Goal: Information Seeking & Learning: Learn about a topic

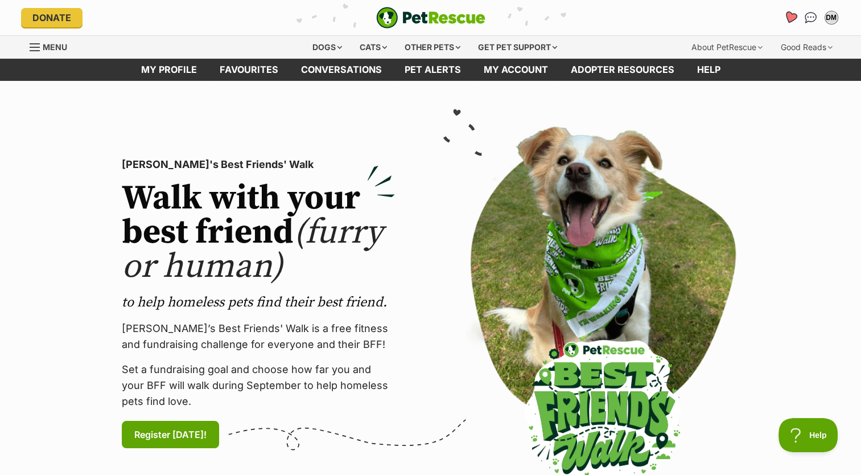
click at [787, 14] on icon "Favourites" at bounding box center [790, 17] width 14 height 13
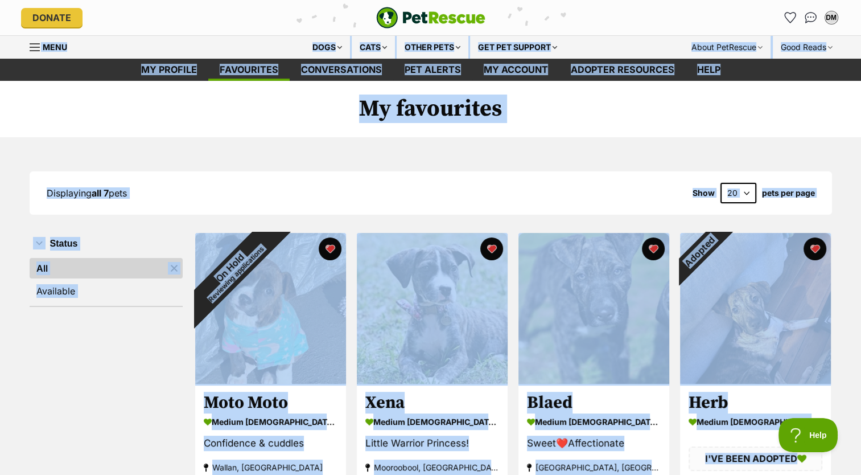
drag, startPoint x: 845, startPoint y: 197, endPoint x: 858, endPoint y: -20, distance: 217.9
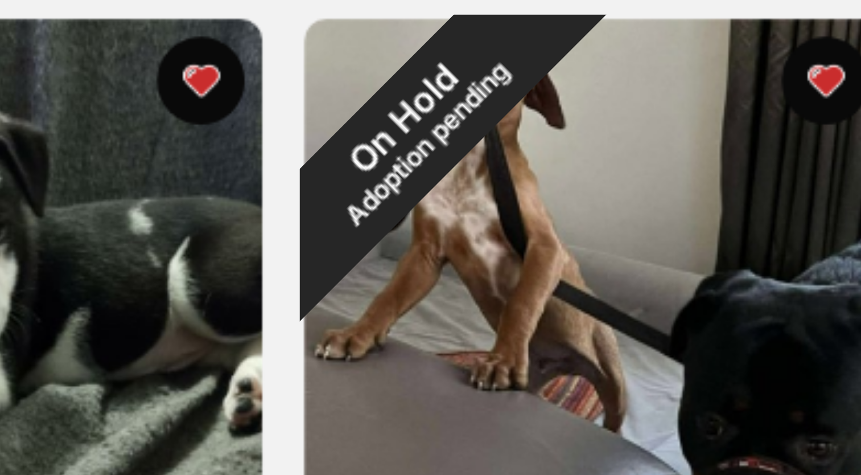
scroll to position [342, 0]
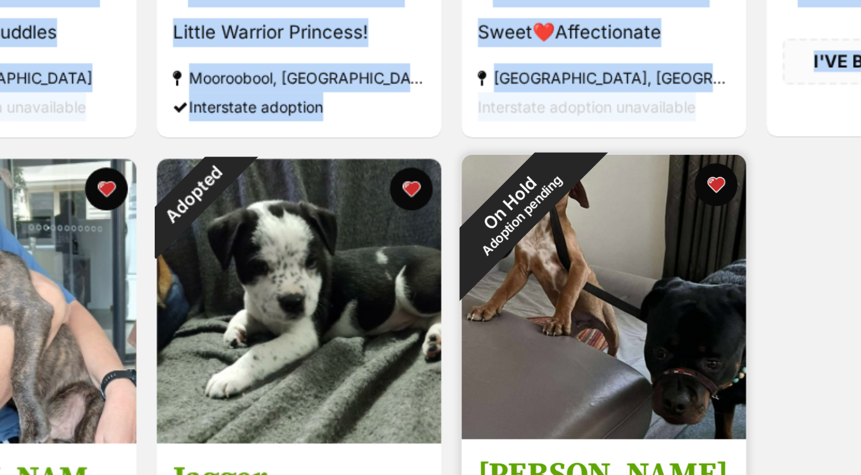
click at [611, 244] on img at bounding box center [594, 241] width 151 height 151
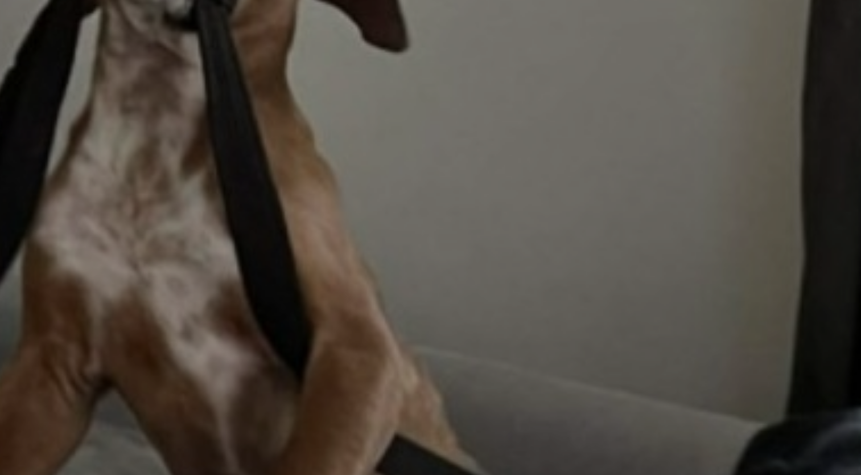
scroll to position [123, 0]
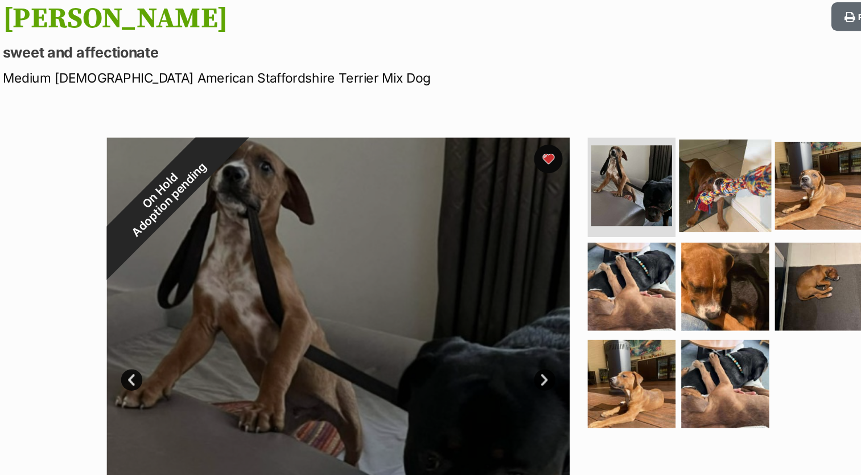
click at [628, 168] on img at bounding box center [615, 151] width 73 height 73
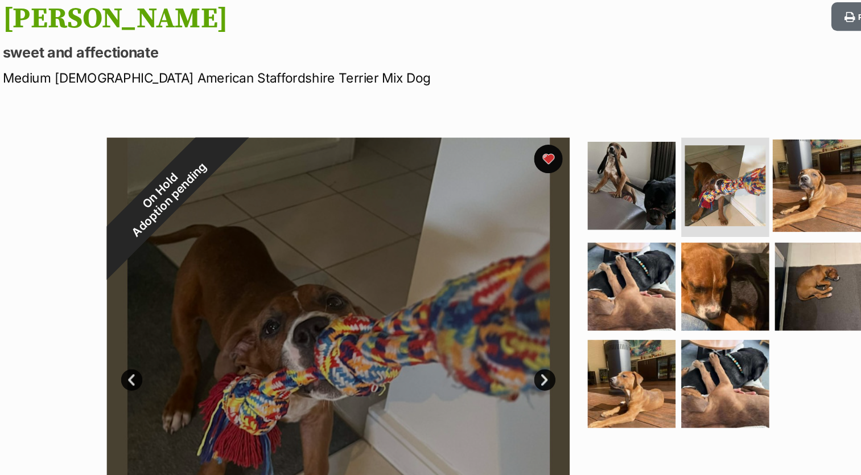
click at [699, 172] on img at bounding box center [690, 151] width 73 height 73
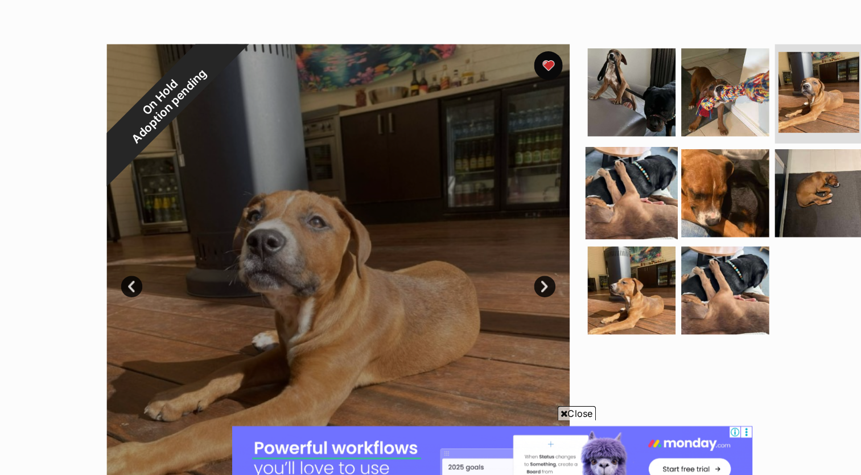
click at [565, 255] on img at bounding box center [541, 232] width 73 height 73
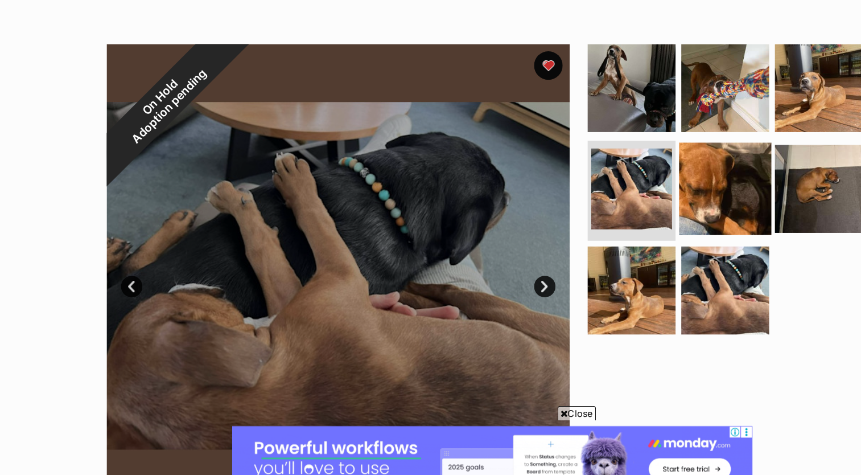
click at [622, 248] on img at bounding box center [615, 228] width 73 height 73
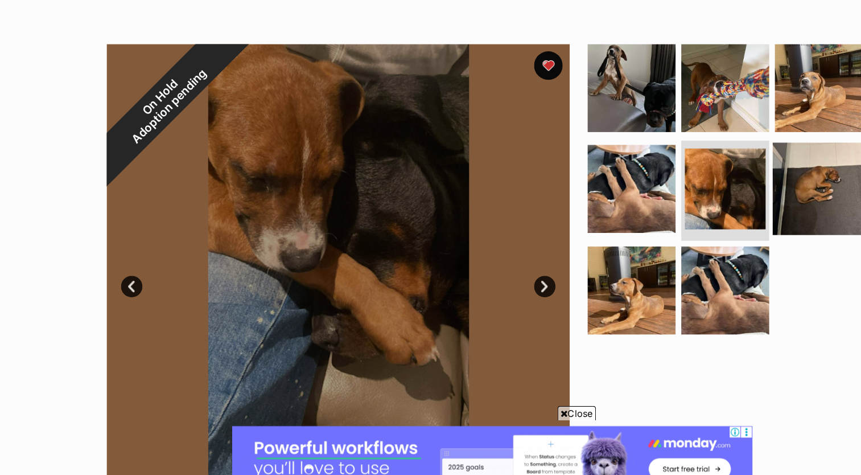
click at [692, 244] on img at bounding box center [690, 228] width 73 height 73
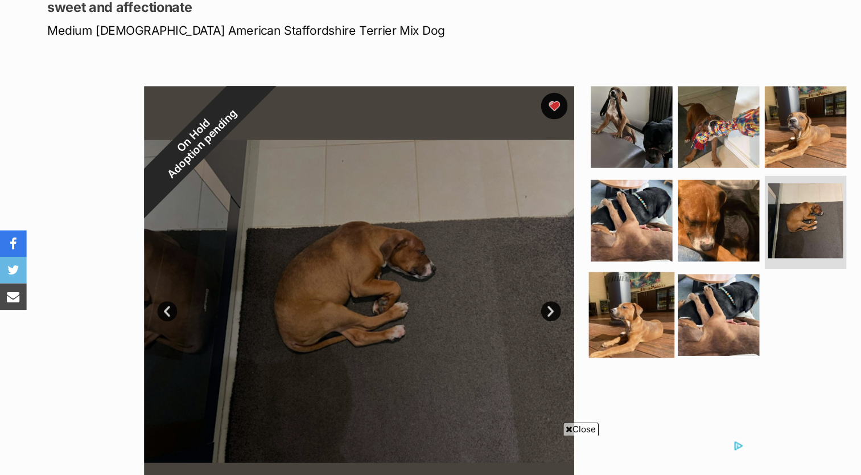
click at [559, 316] on img at bounding box center [541, 309] width 73 height 73
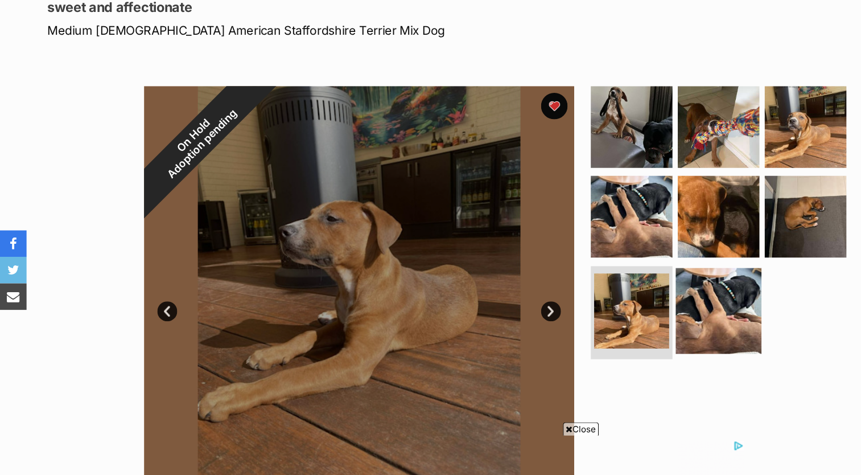
click at [614, 319] on img at bounding box center [615, 306] width 73 height 73
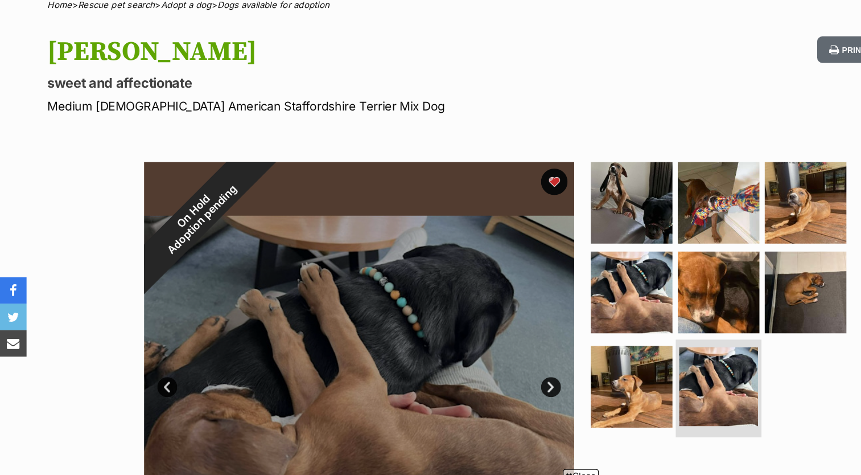
scroll to position [98, 0]
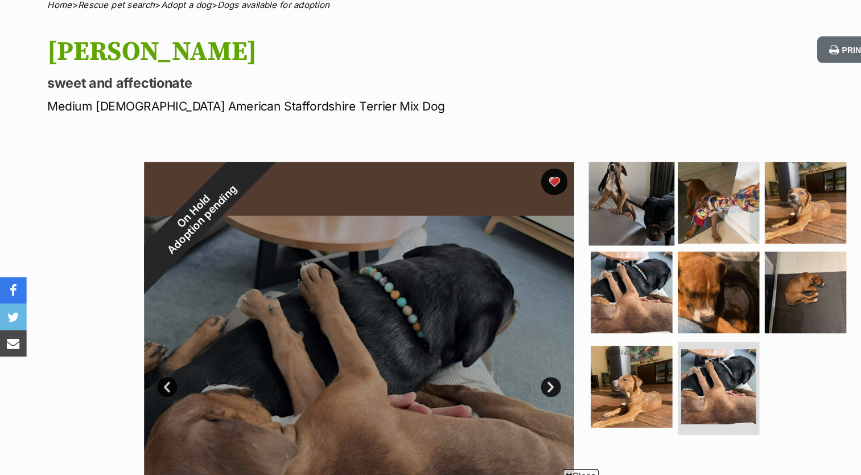
click at [546, 183] on img at bounding box center [541, 173] width 73 height 73
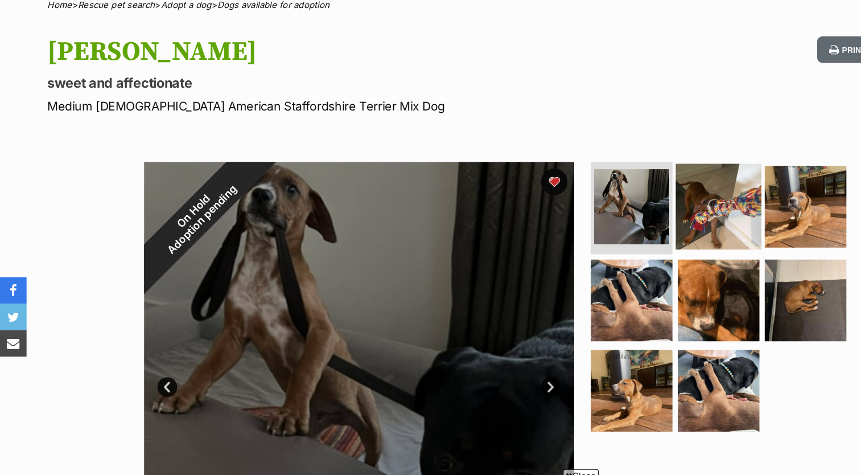
click at [635, 192] on img at bounding box center [615, 176] width 73 height 73
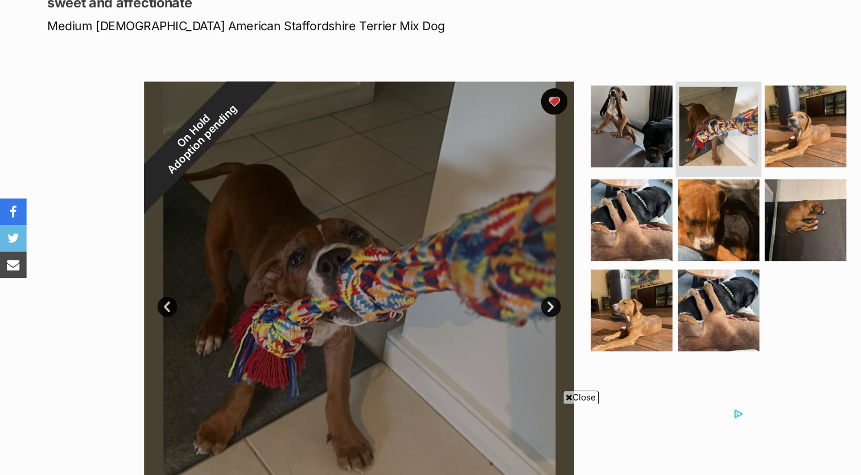
scroll to position [102, 0]
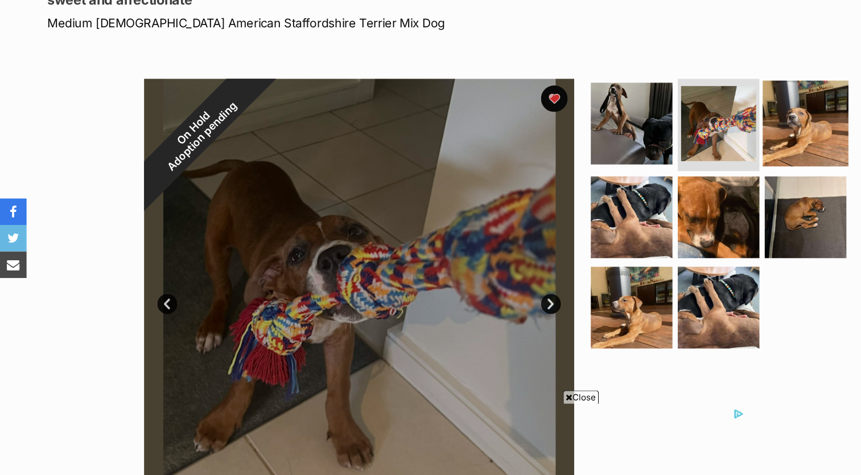
click at [688, 204] on img at bounding box center [690, 172] width 73 height 73
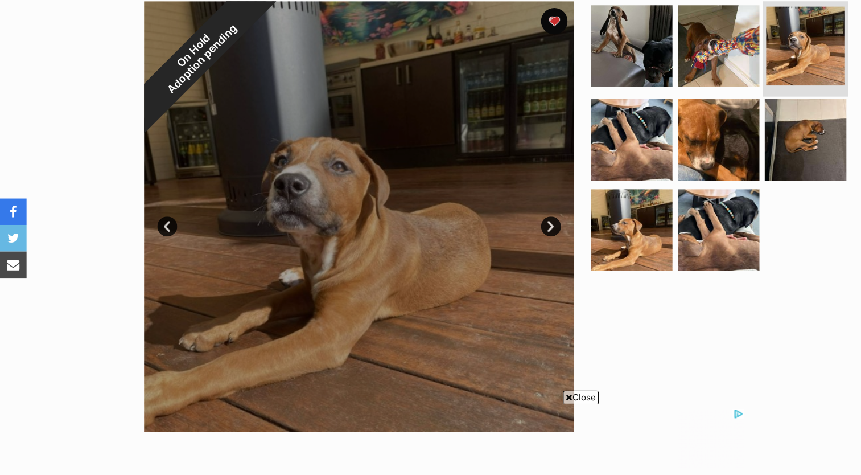
scroll to position [170, 0]
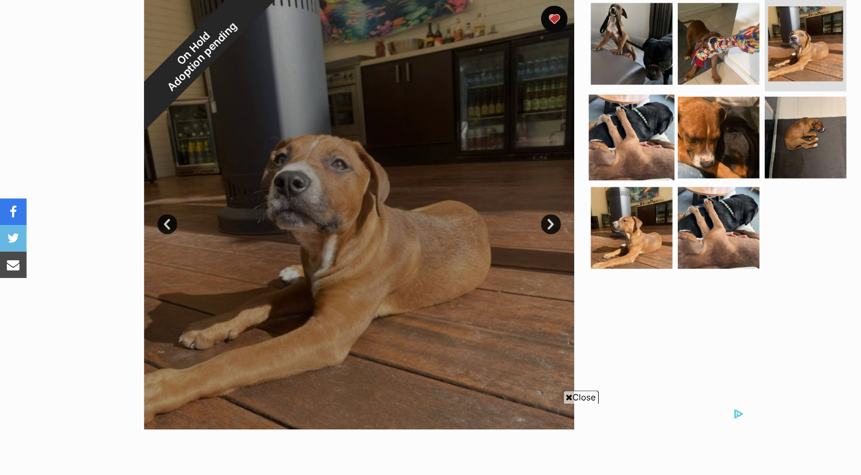
click at [547, 207] on img at bounding box center [541, 185] width 73 height 73
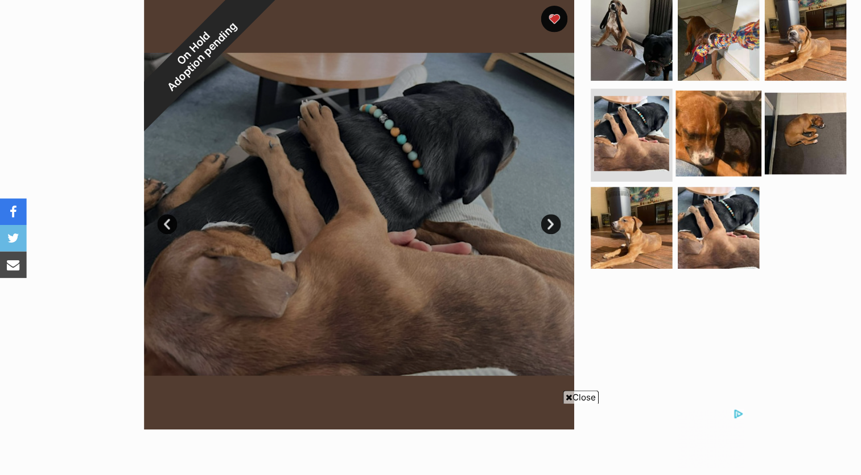
click at [612, 208] on img at bounding box center [615, 181] width 73 height 73
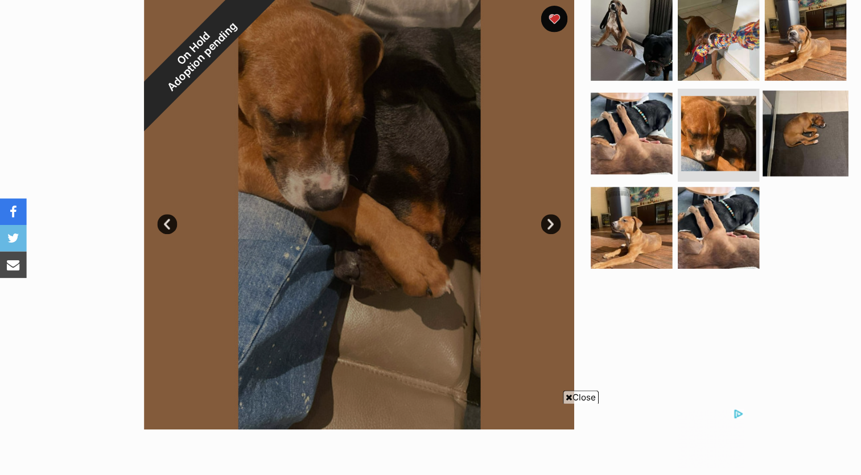
click at [680, 189] on img at bounding box center [690, 181] width 73 height 73
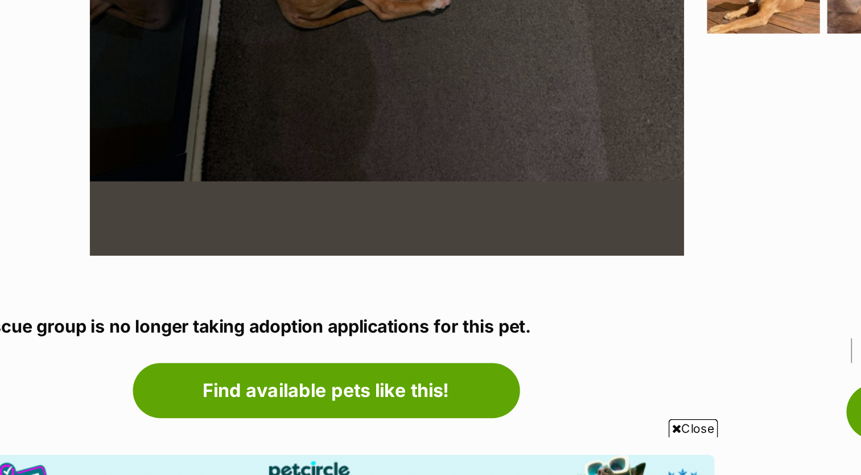
scroll to position [305, 0]
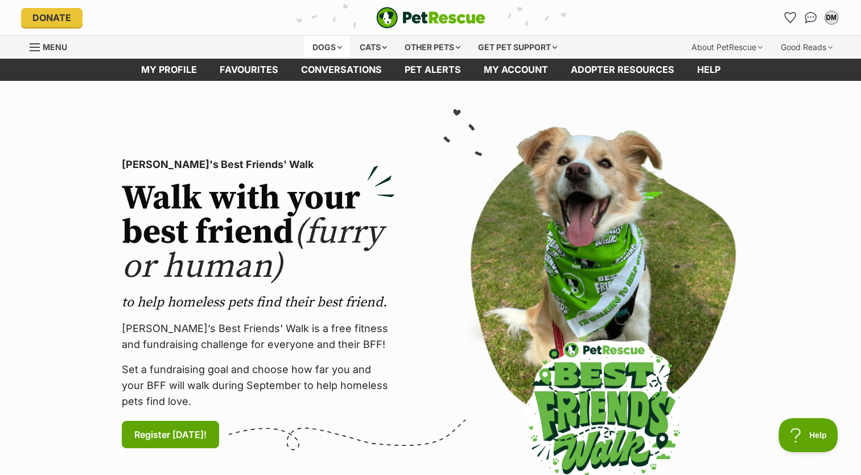
click at [332, 43] on div "Dogs" at bounding box center [328, 47] width 46 height 23
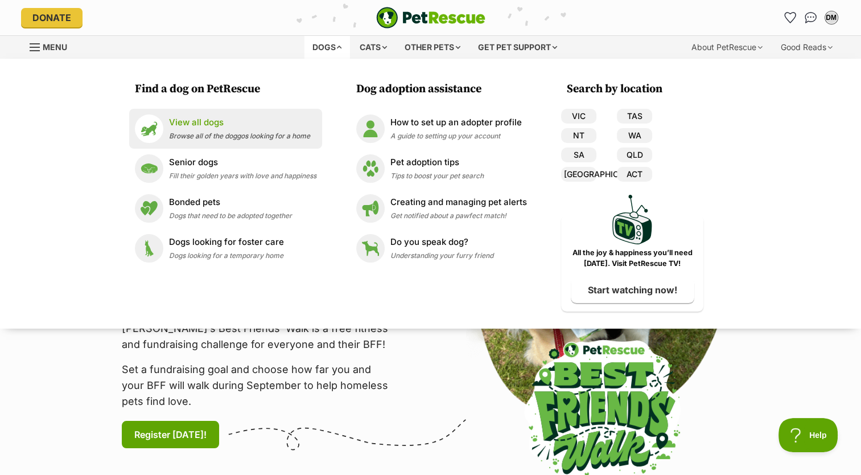
click at [199, 118] on p "View all dogs" at bounding box center [239, 122] width 141 height 13
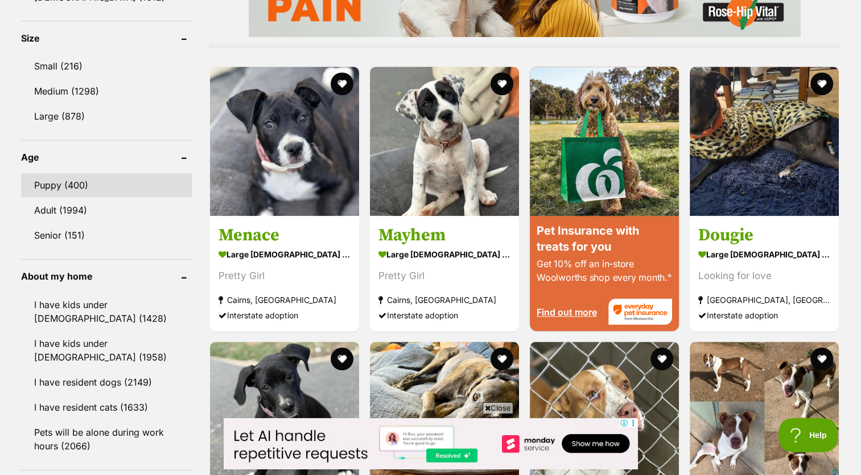
click at [90, 184] on link "Puppy (400)" at bounding box center [106, 185] width 171 height 24
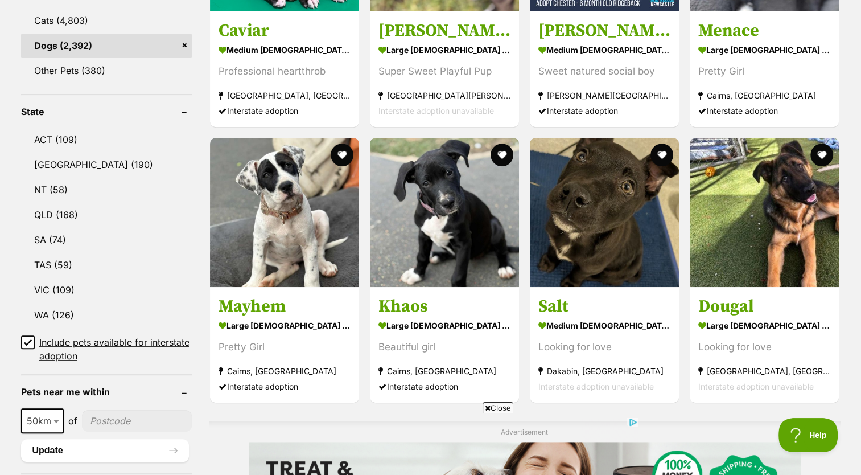
scroll to position [491, 0]
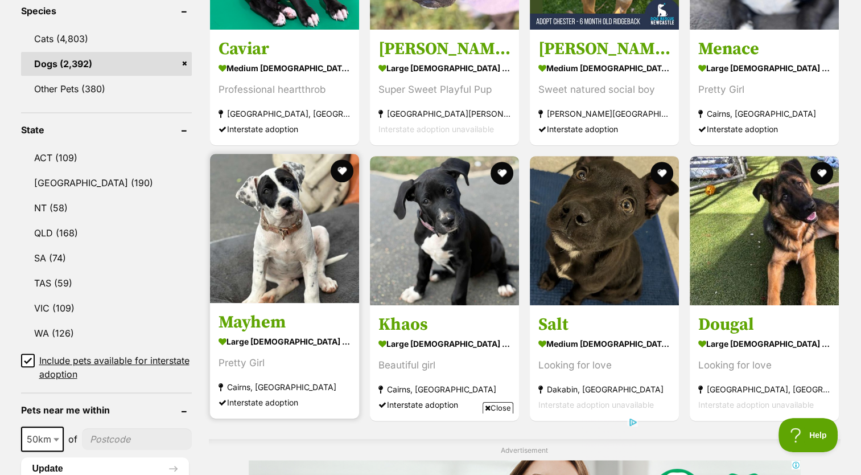
click at [302, 210] on img at bounding box center [284, 228] width 149 height 149
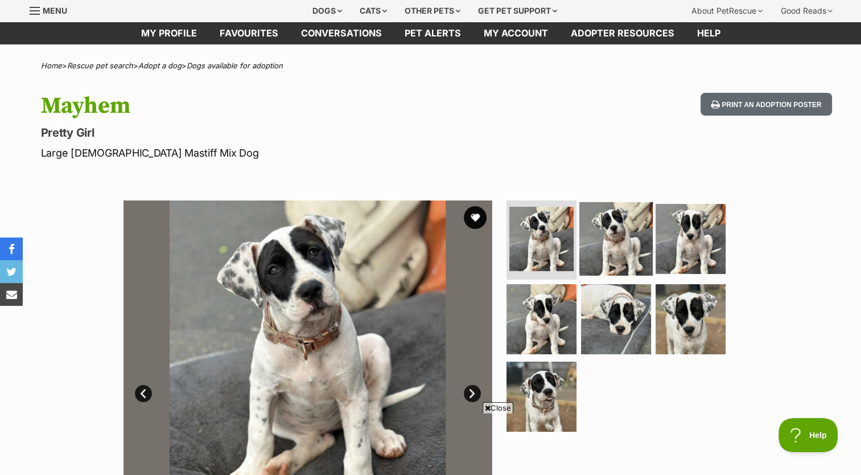
click at [604, 253] on img at bounding box center [615, 237] width 73 height 73
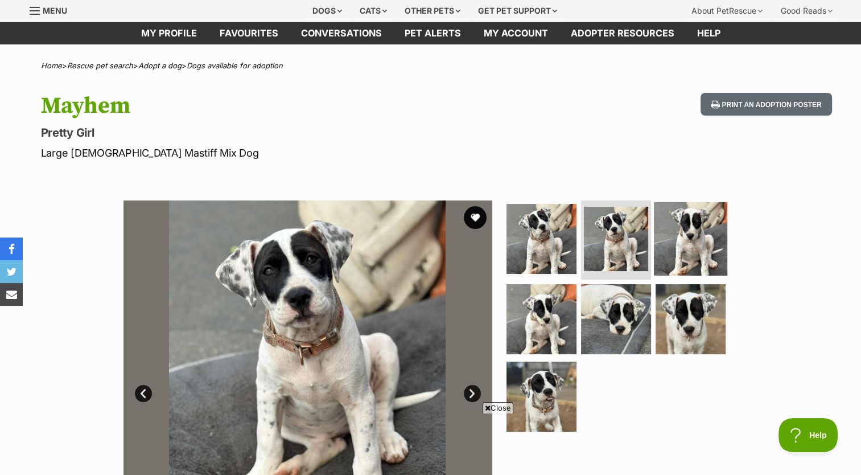
click at [684, 245] on img at bounding box center [690, 237] width 73 height 73
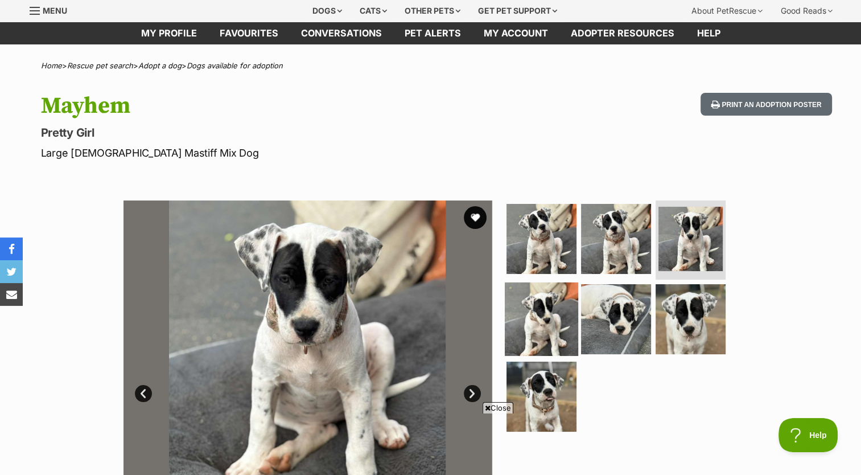
click at [537, 294] on img at bounding box center [541, 318] width 73 height 73
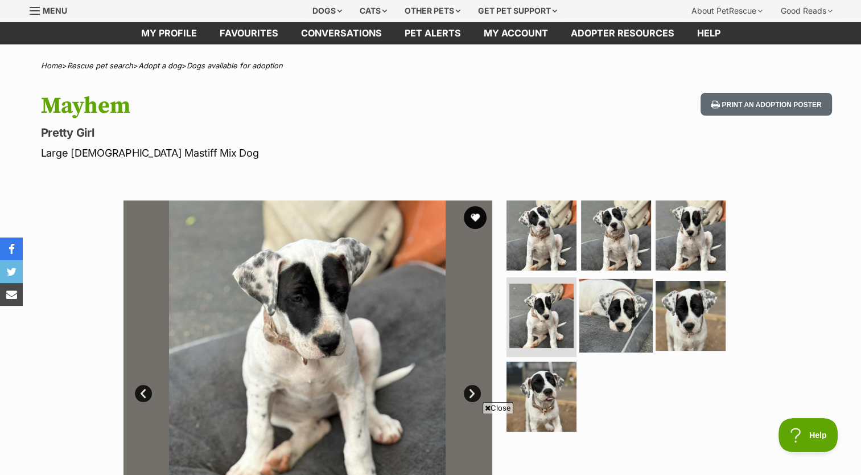
click at [600, 302] on img at bounding box center [615, 315] width 73 height 73
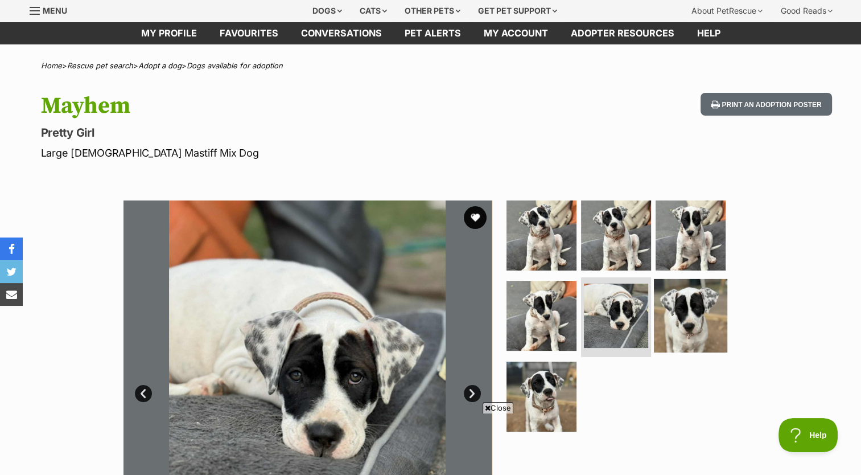
click at [699, 303] on img at bounding box center [690, 315] width 73 height 73
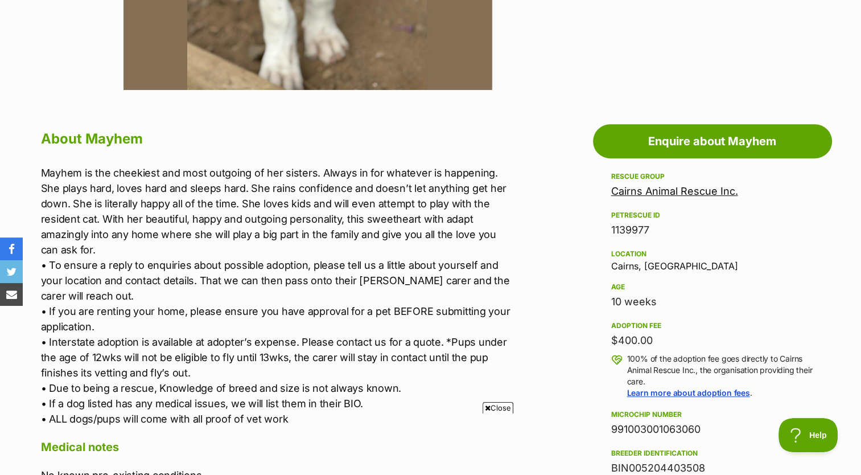
scroll to position [530, 0]
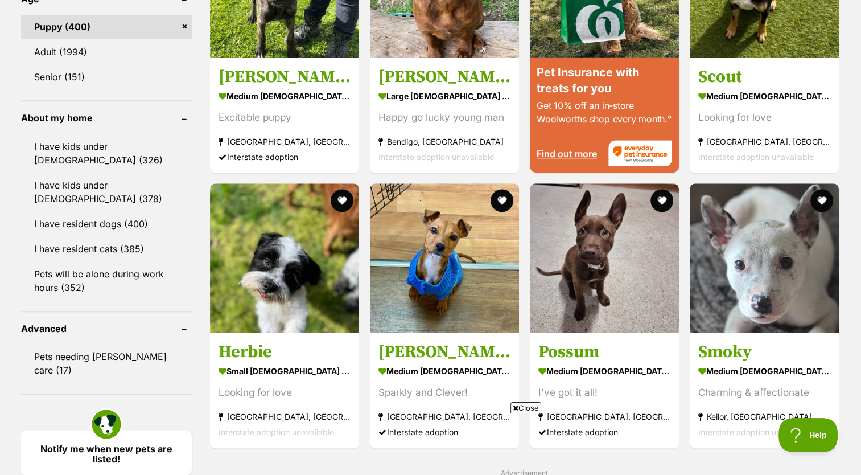
scroll to position [1218, 0]
